Goal: Find specific page/section: Find specific page/section

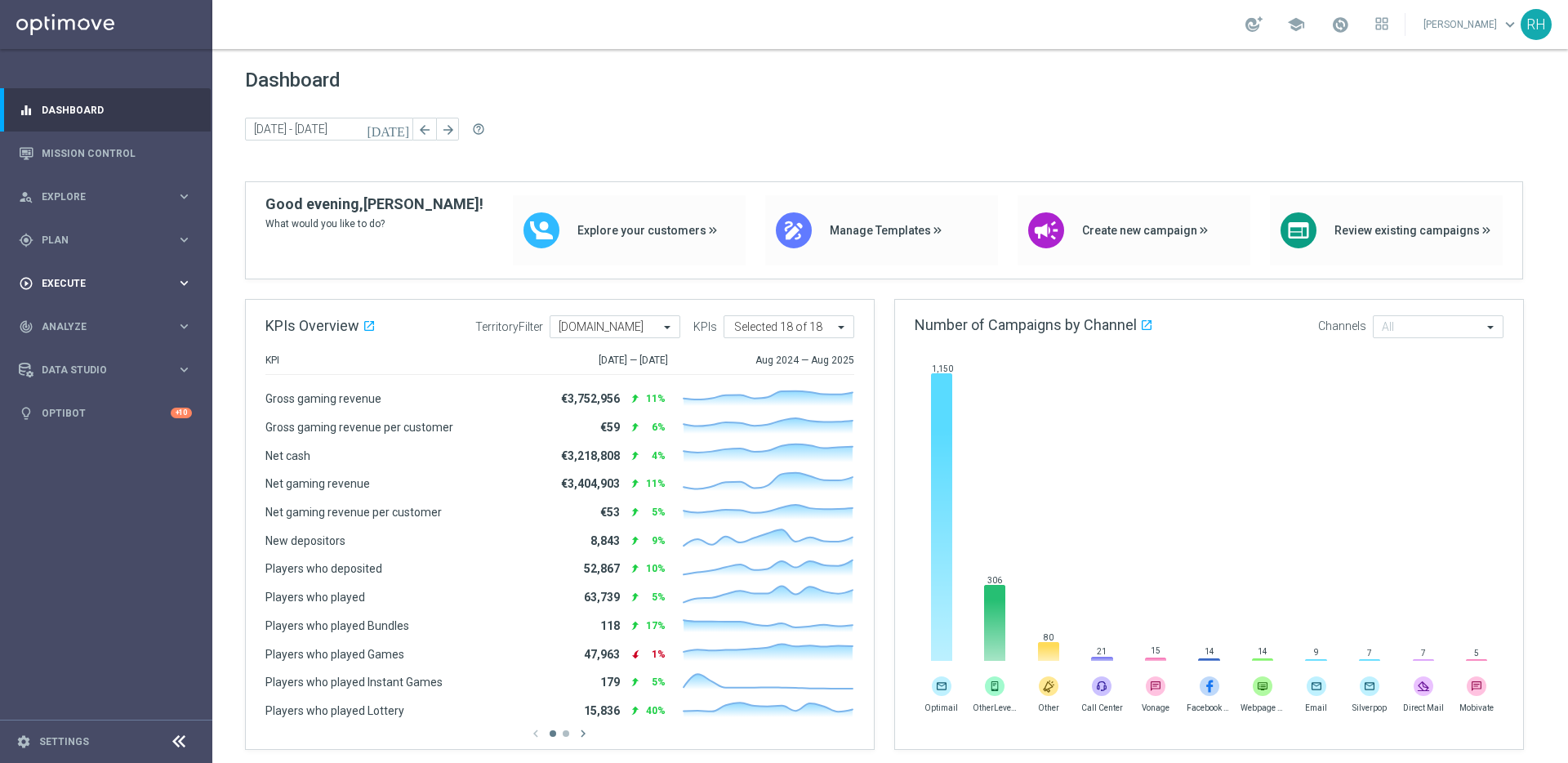
click at [33, 293] on div "play_circle_outline Execute keyboard_arrow_right" at bounding box center [105, 282] width 210 height 43
click at [74, 252] on div "gps_fixed Plan keyboard_arrow_right" at bounding box center [105, 239] width 210 height 43
drag, startPoint x: 165, startPoint y: 279, endPoint x: 199, endPoint y: 290, distance: 35.7
click at [165, 279] on link "Target Groups" at bounding box center [106, 274] width 128 height 13
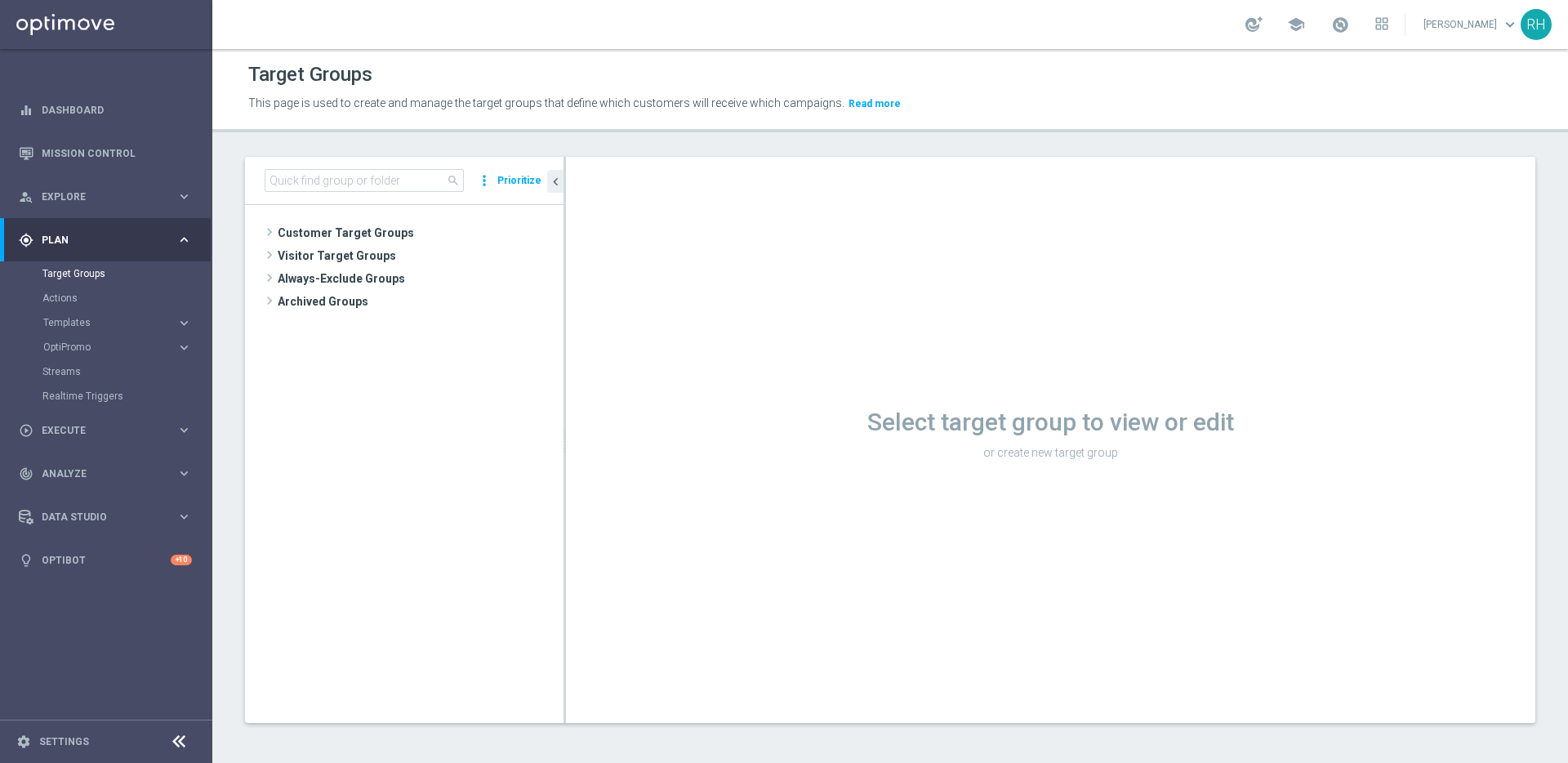
click at [543, 389] on tree-viewport "Customer Target Groups library_add create_new_folder" at bounding box center [404, 464] width 319 height 517
click at [89, 325] on span "Templates" at bounding box center [101, 322] width 117 height 10
click at [86, 347] on link "Optimail" at bounding box center [111, 347] width 120 height 13
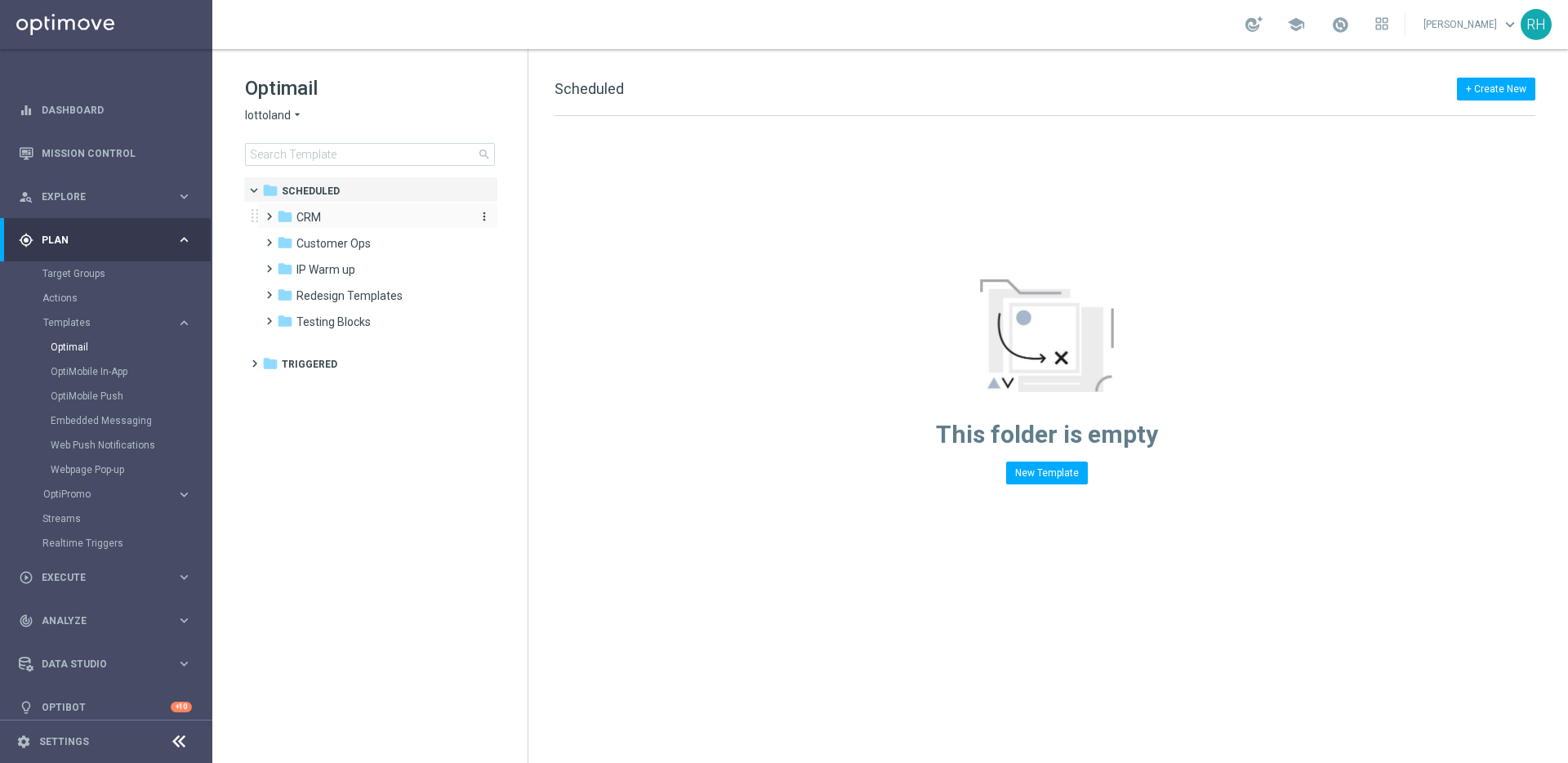
click at [321, 220] on div "folder CRM" at bounding box center [370, 217] width 187 height 18
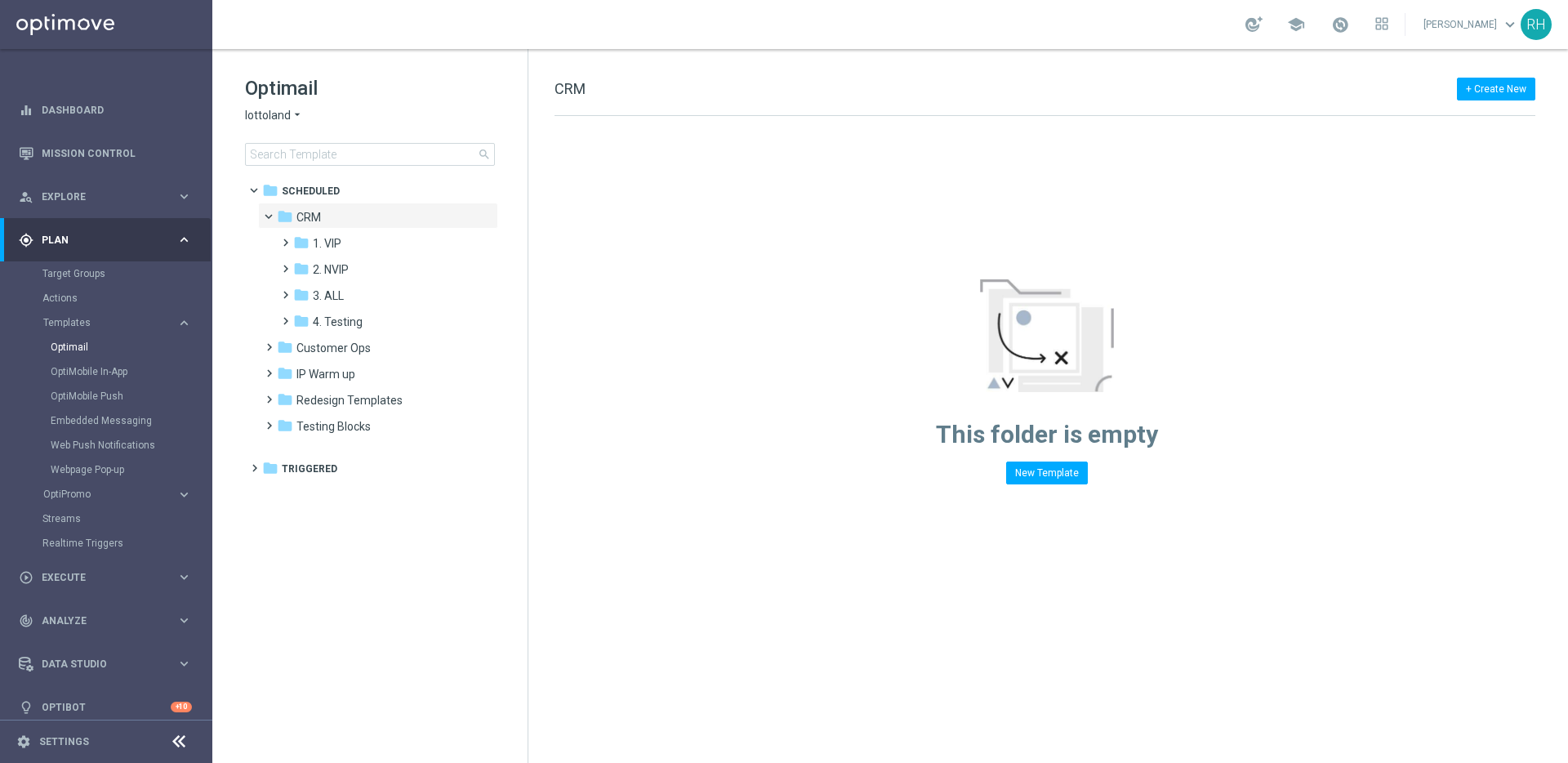
click at [321, 220] on div "folder CRM" at bounding box center [370, 217] width 187 height 18
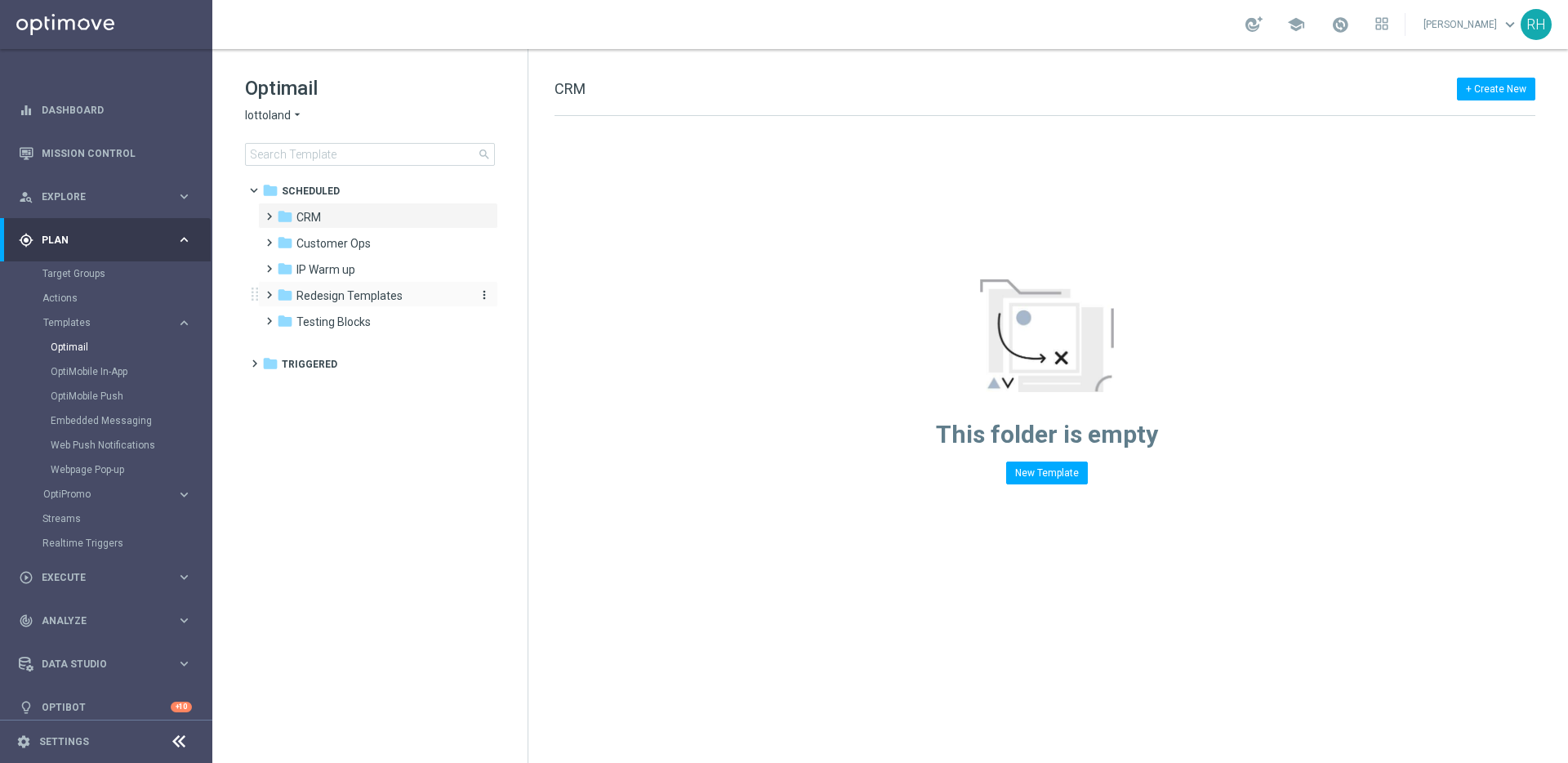
click at [333, 296] on span "Redesign Templates" at bounding box center [349, 296] width 106 height 15
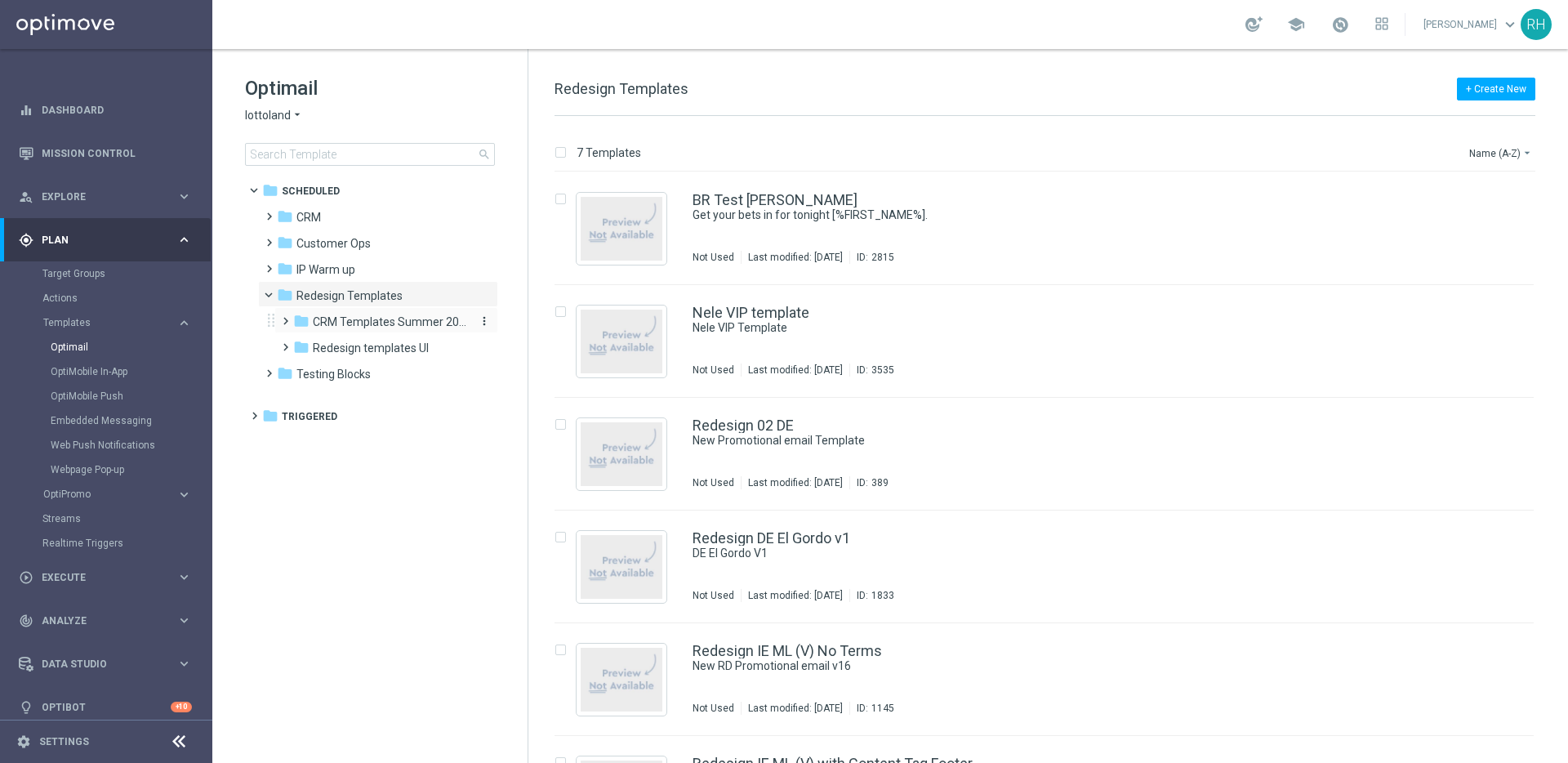
click at [346, 326] on span "CRM Templates Summer 2025" at bounding box center [389, 321] width 154 height 15
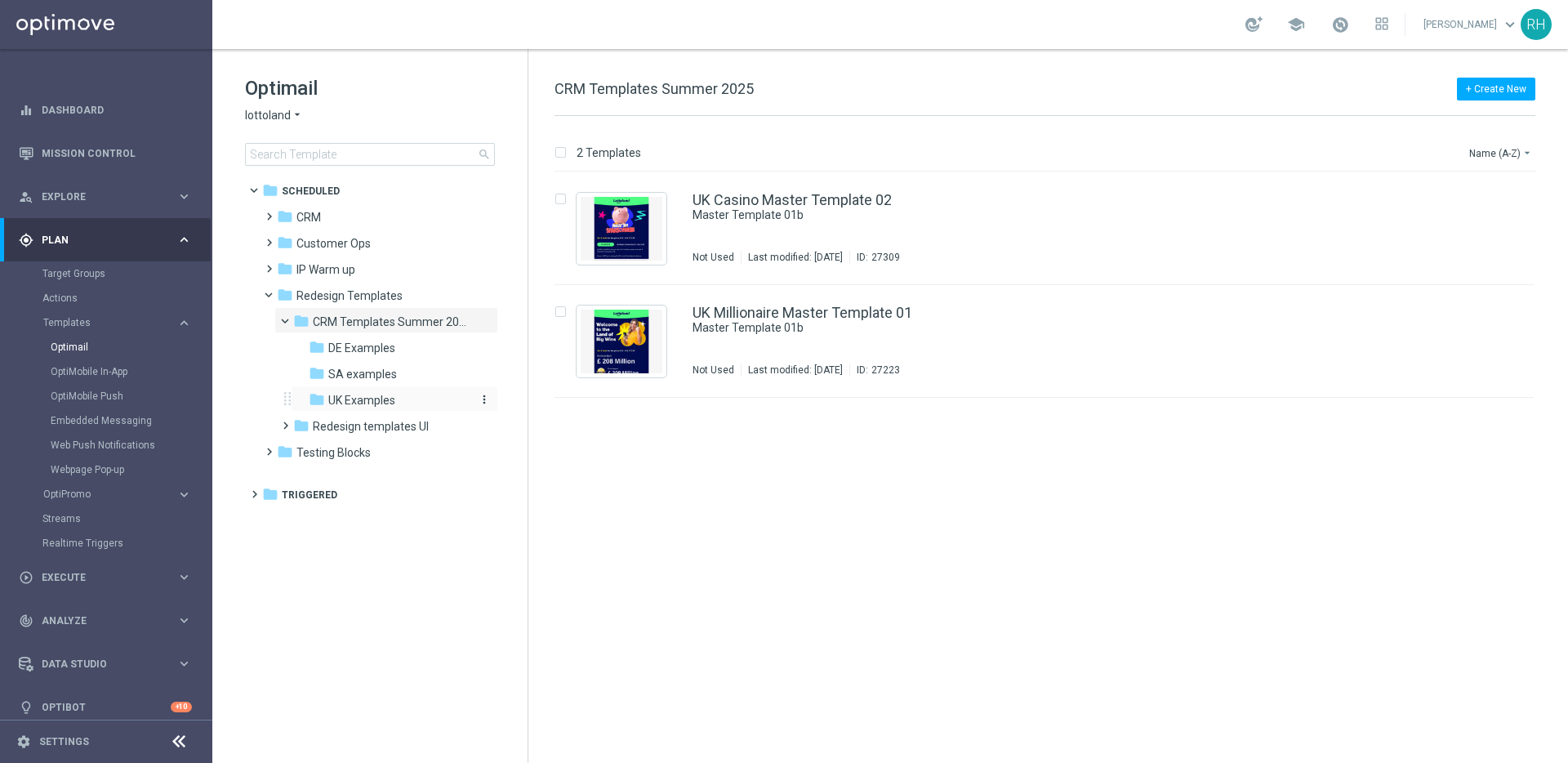
click at [363, 392] on div "folder UK Examples" at bounding box center [389, 400] width 161 height 18
